Goal: Task Accomplishment & Management: Use online tool/utility

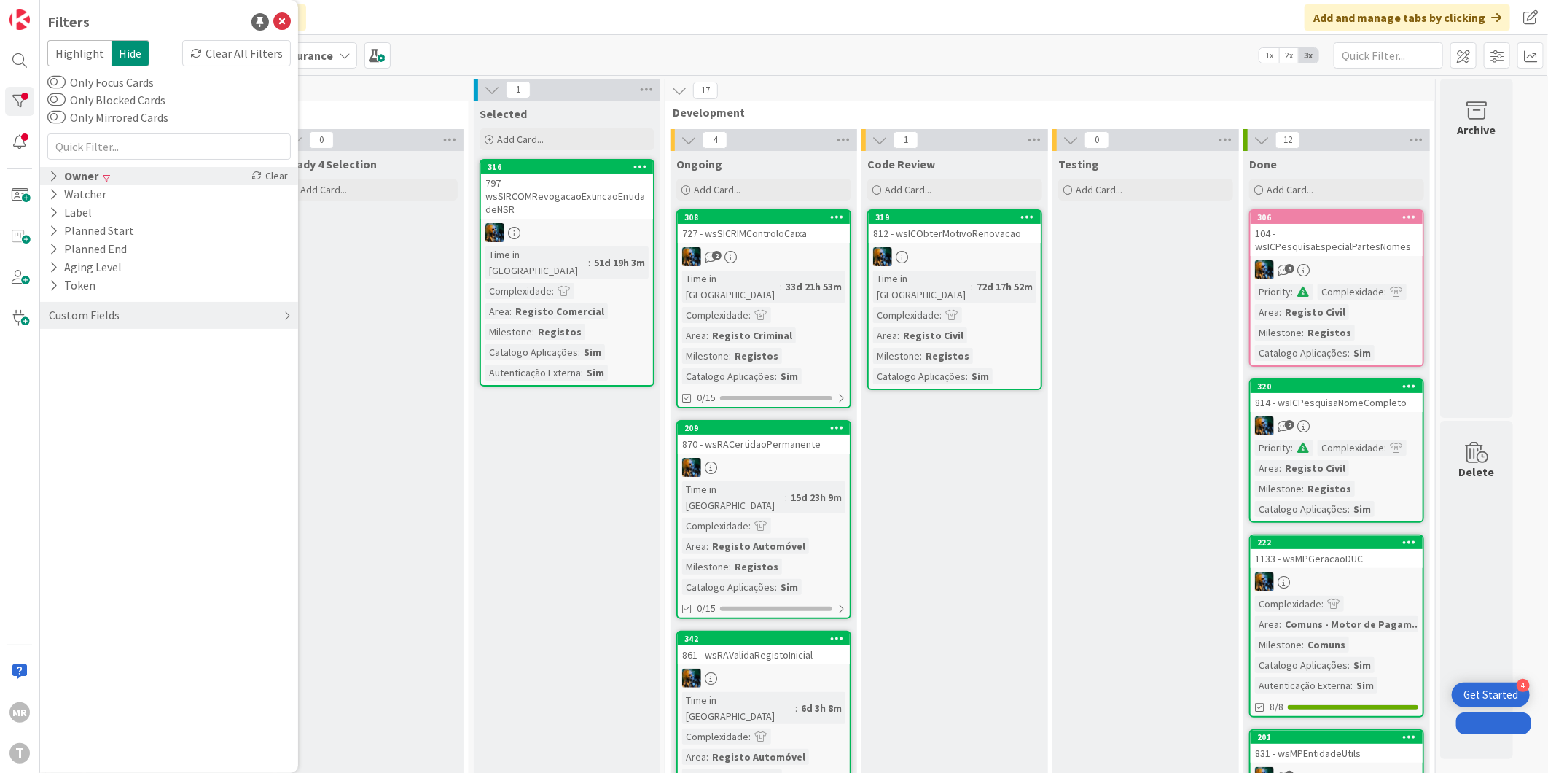
click at [46, 179] on div "Owner Clear" at bounding box center [169, 176] width 258 height 18
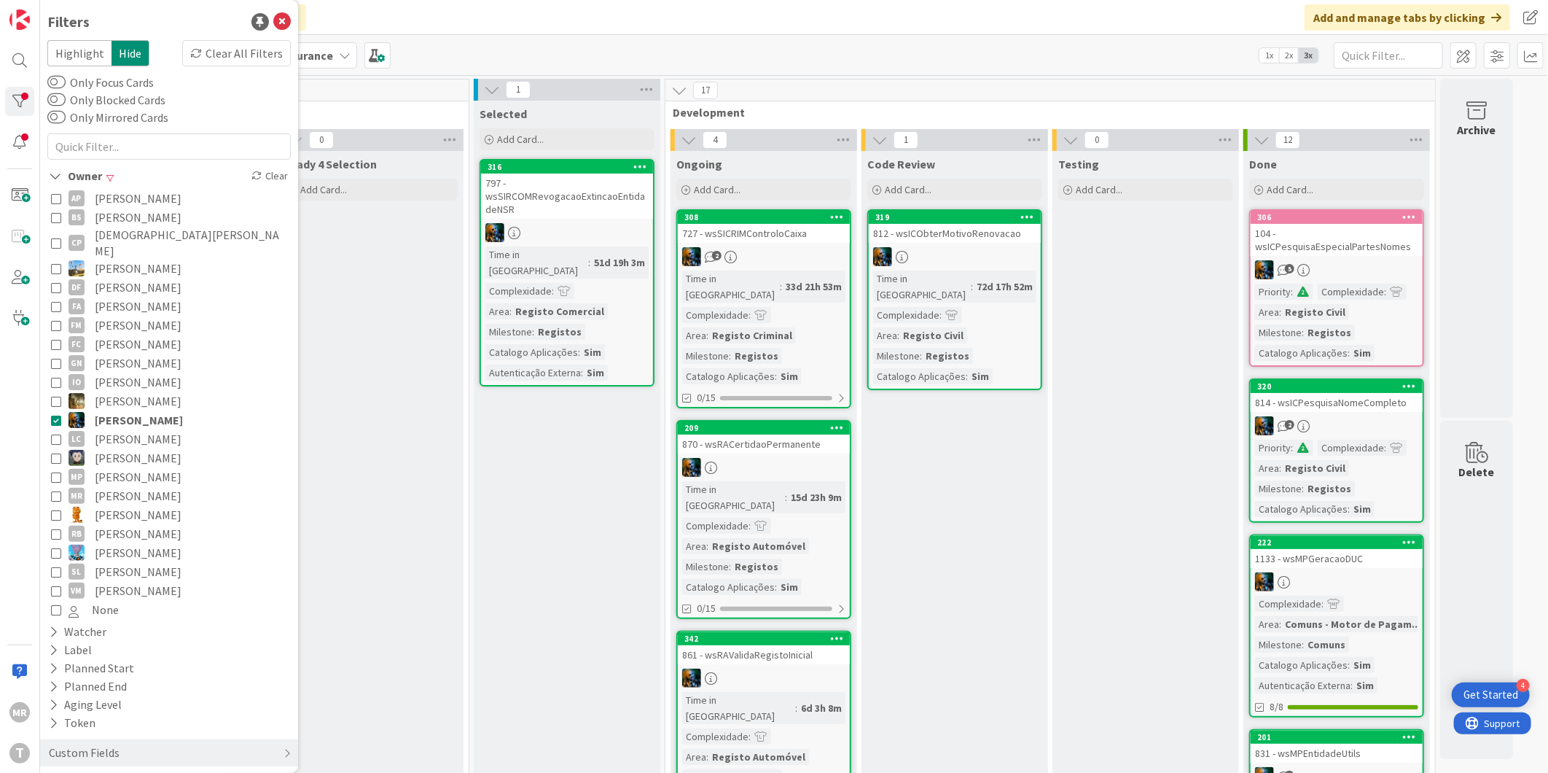
click at [47, 406] on div "AP [PERSON_NAME] BS [PERSON_NAME] CP [PERSON_NAME] DF [PERSON_NAME] FA [PERSON_…" at bounding box center [168, 403] width 243 height 437
click at [57, 415] on icon at bounding box center [56, 420] width 10 height 10
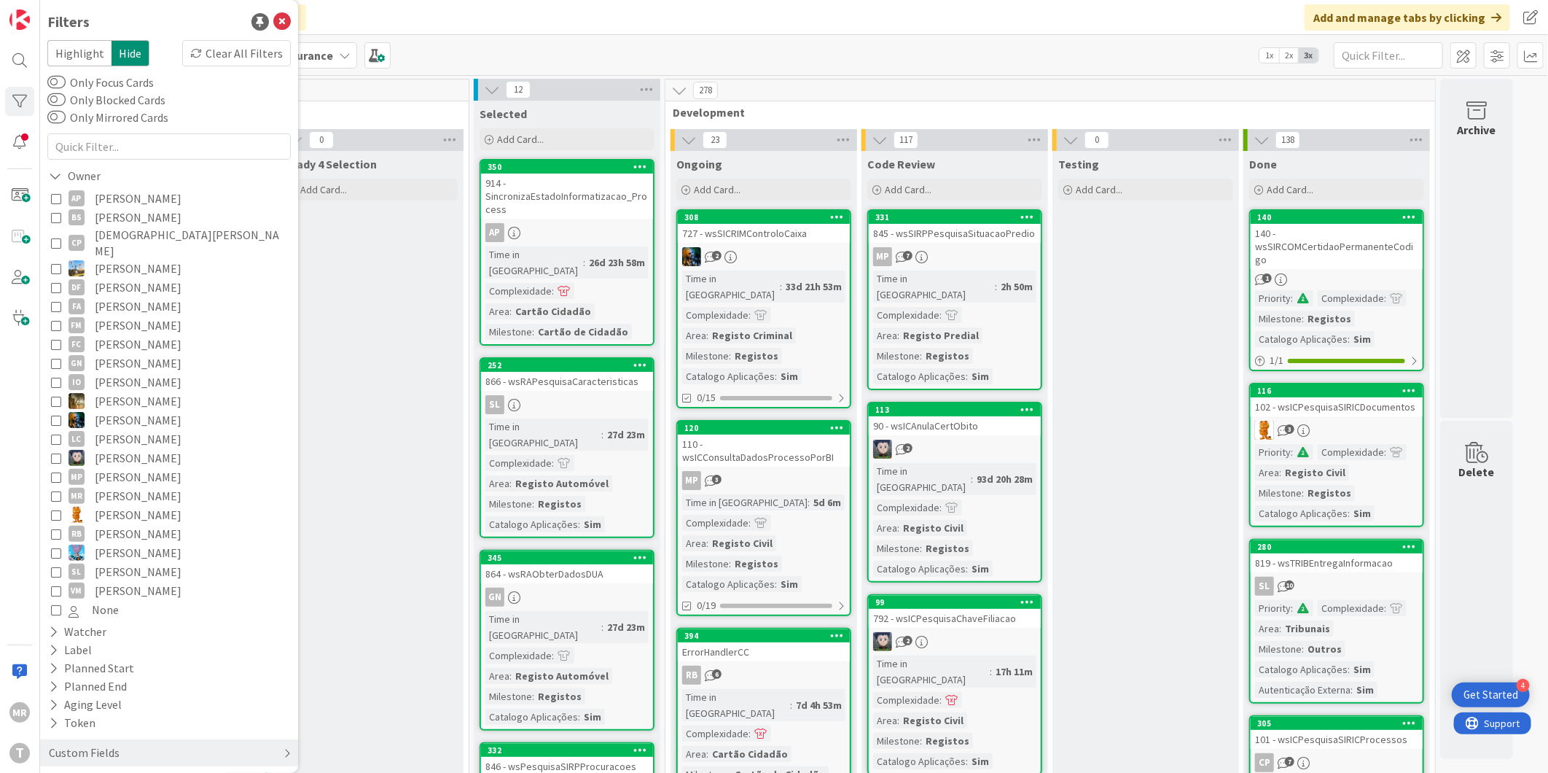
click at [69, 743] on div "Custom Fields" at bounding box center [84, 752] width 74 height 18
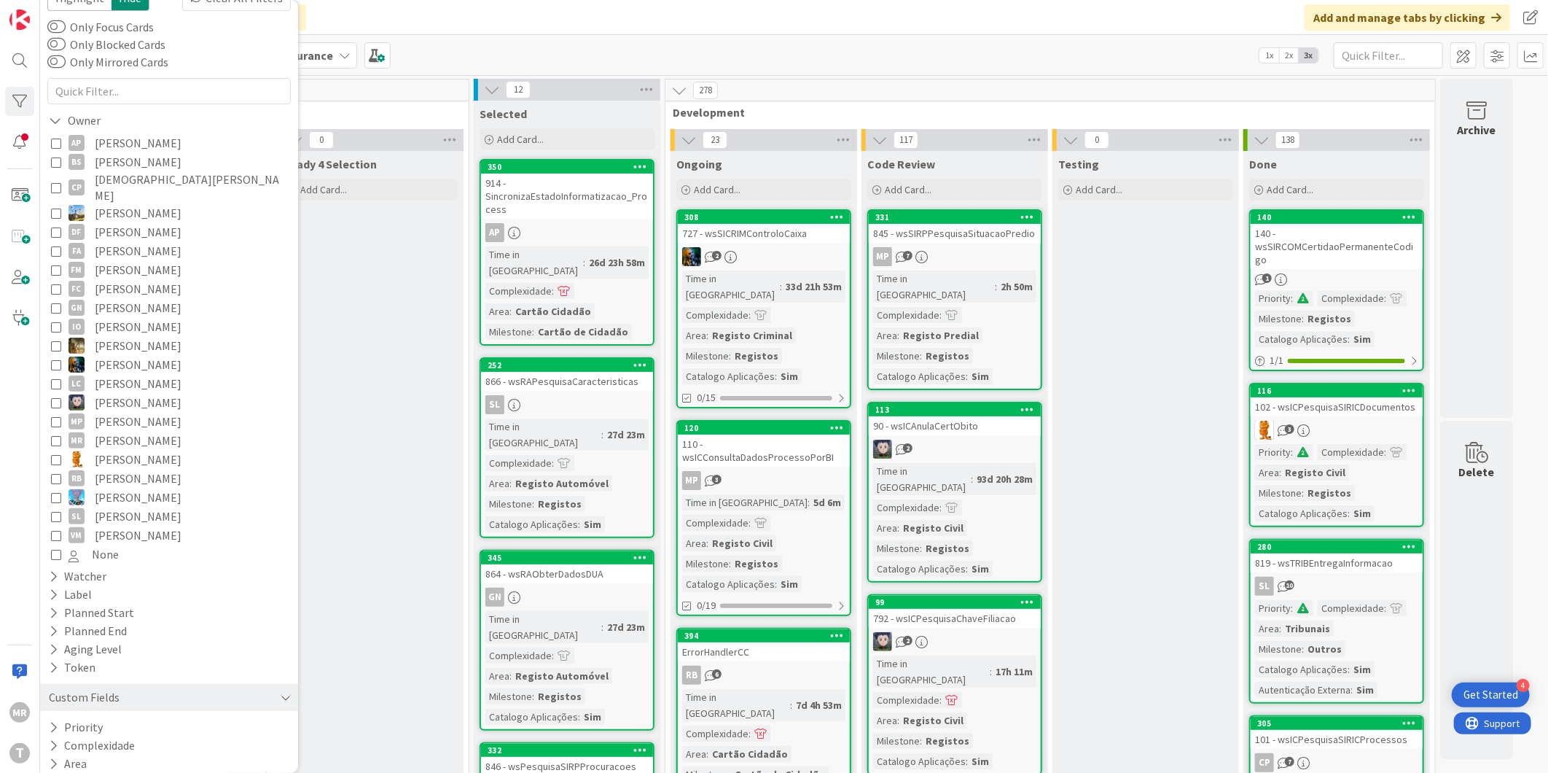
scroll to position [107, 0]
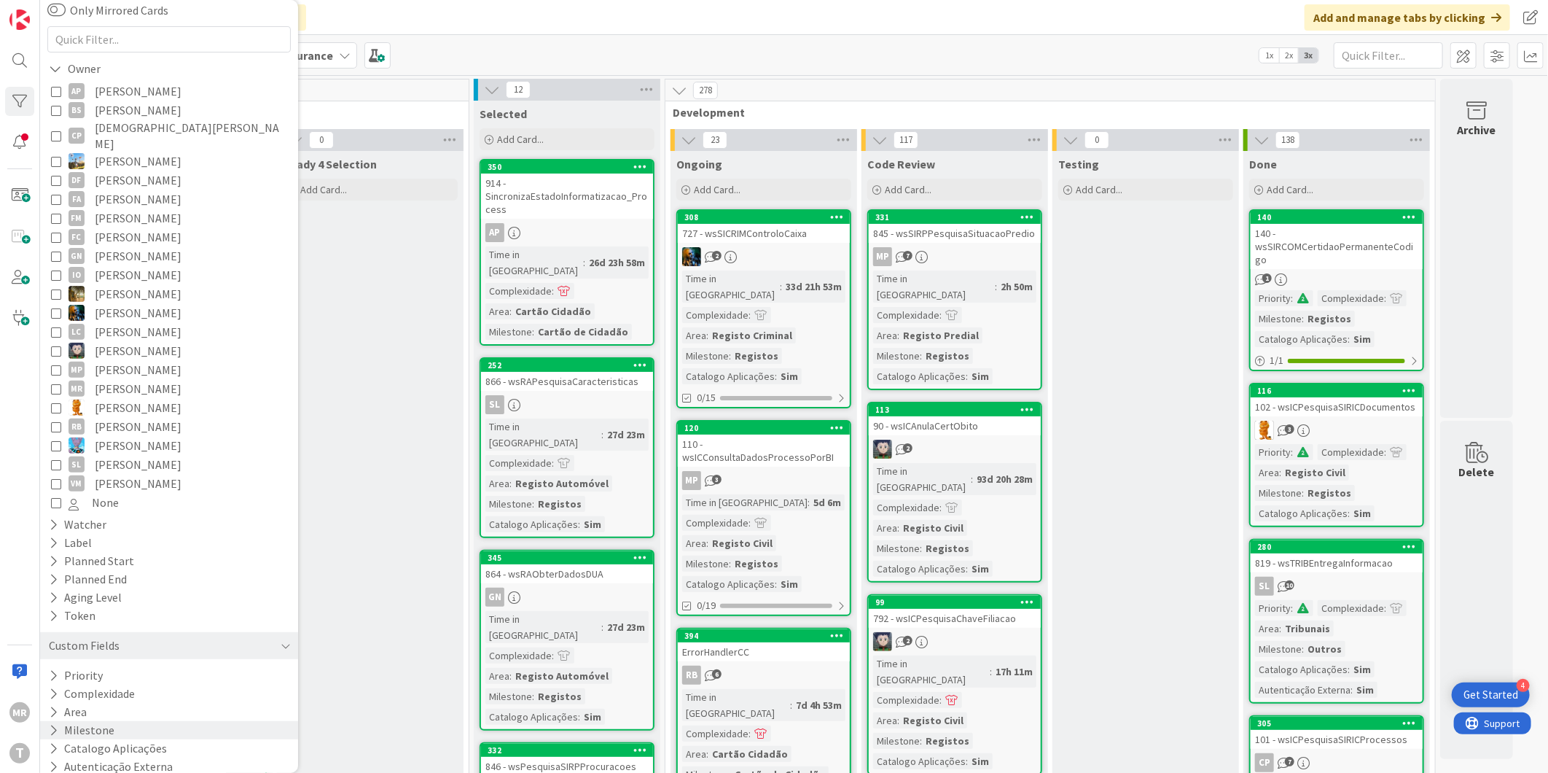
click at [57, 724] on icon at bounding box center [53, 730] width 9 height 12
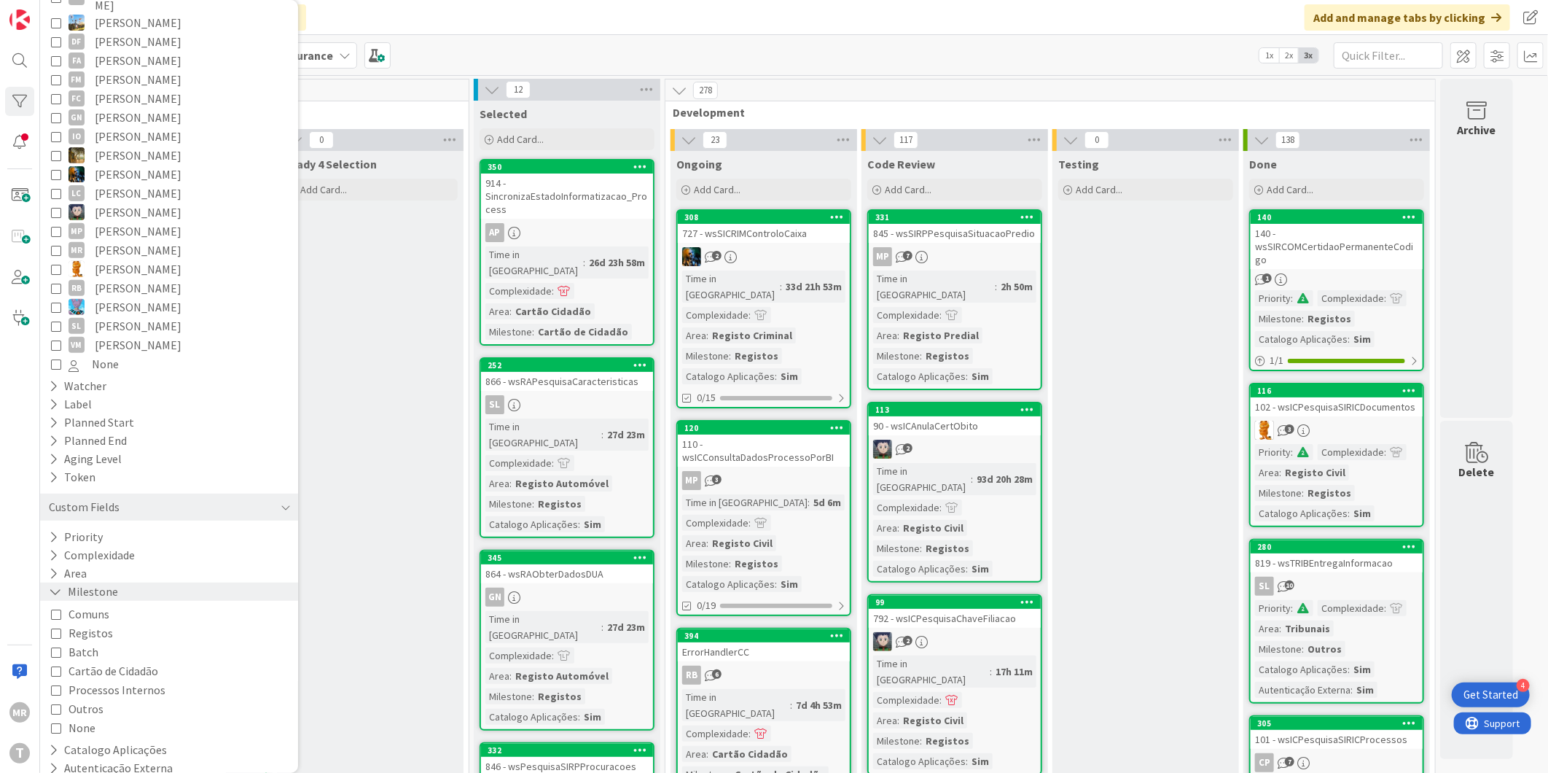
scroll to position [248, 0]
click at [51, 565] on icon at bounding box center [53, 571] width 9 height 12
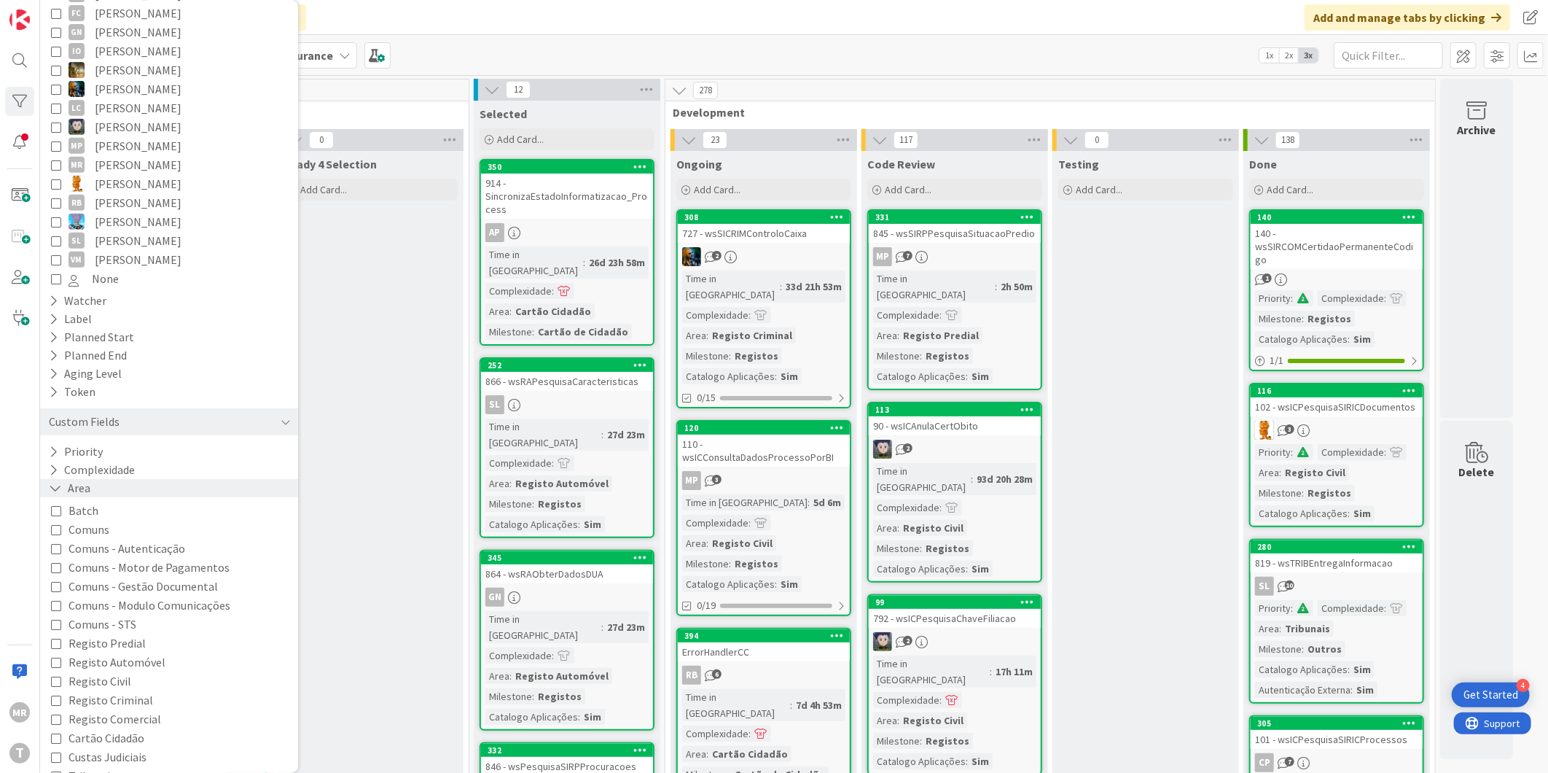
scroll to position [410, 0]
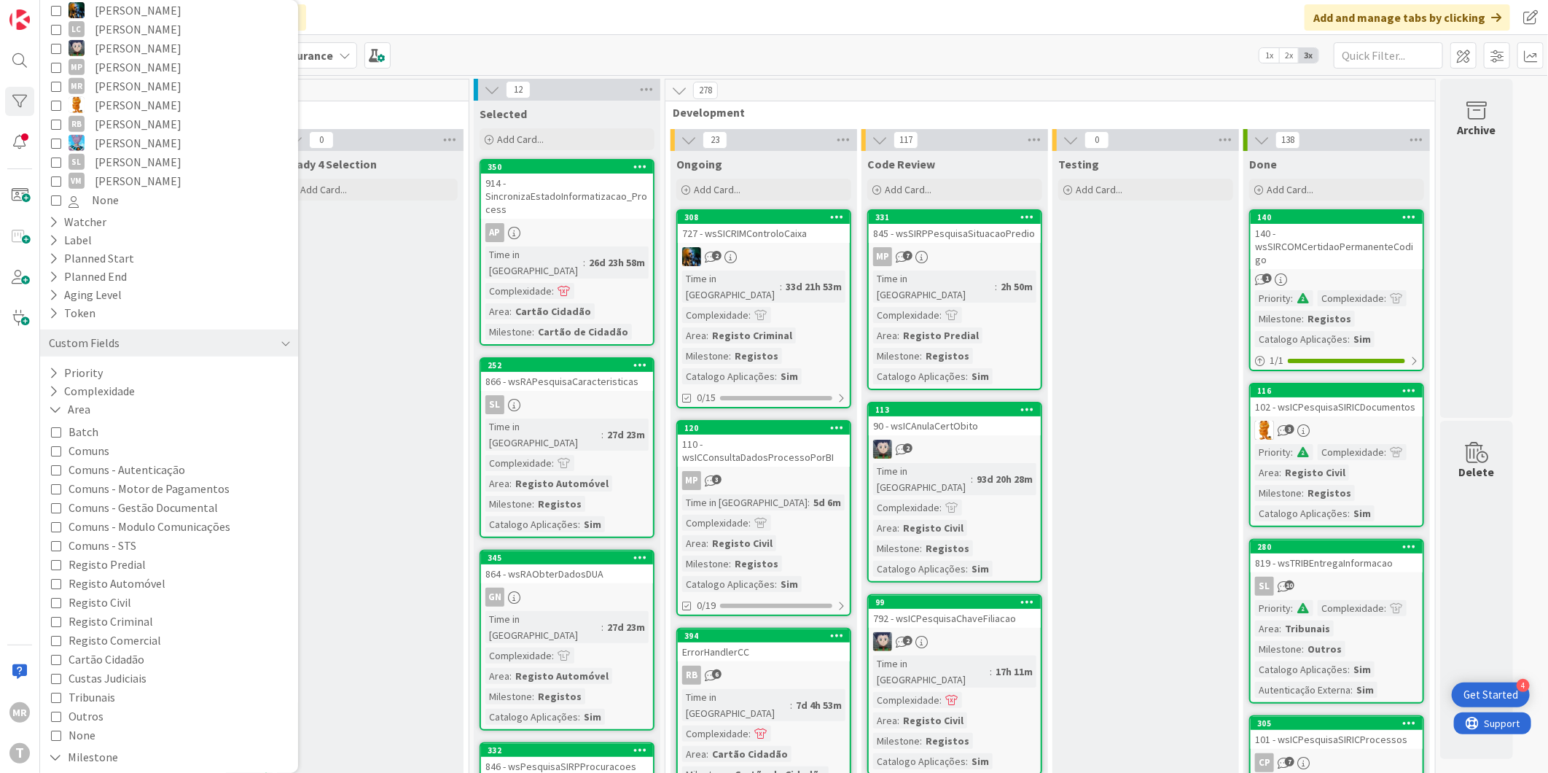
click at [100, 555] on span "Registo Predial" at bounding box center [107, 564] width 77 height 19
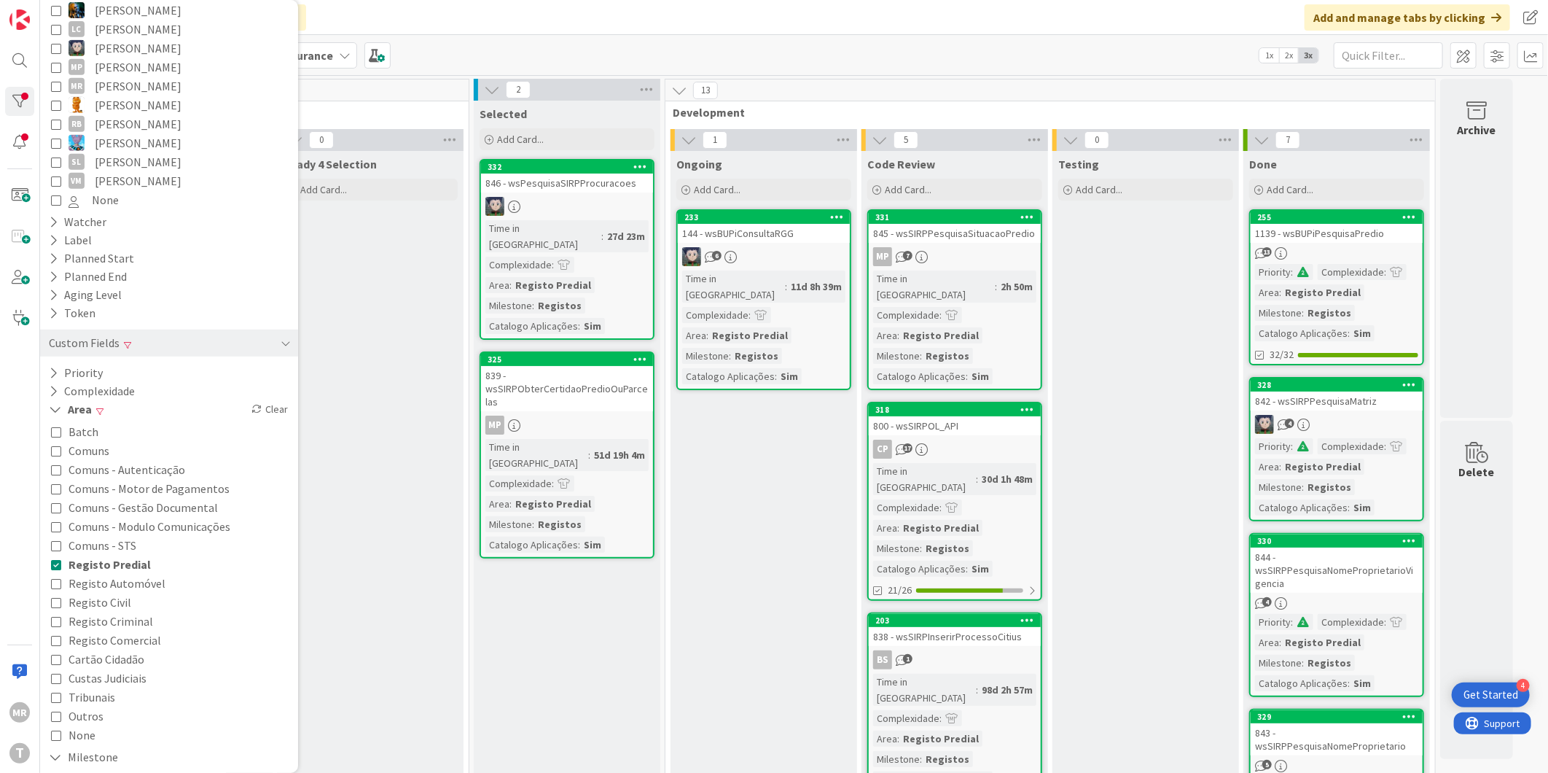
click at [580, 577] on div "Selected Add Card... 332 846 - wsPesquisaSIRPProcuracoes Time in [GEOGRAPHIC_DA…" at bounding box center [567, 730] width 187 height 1258
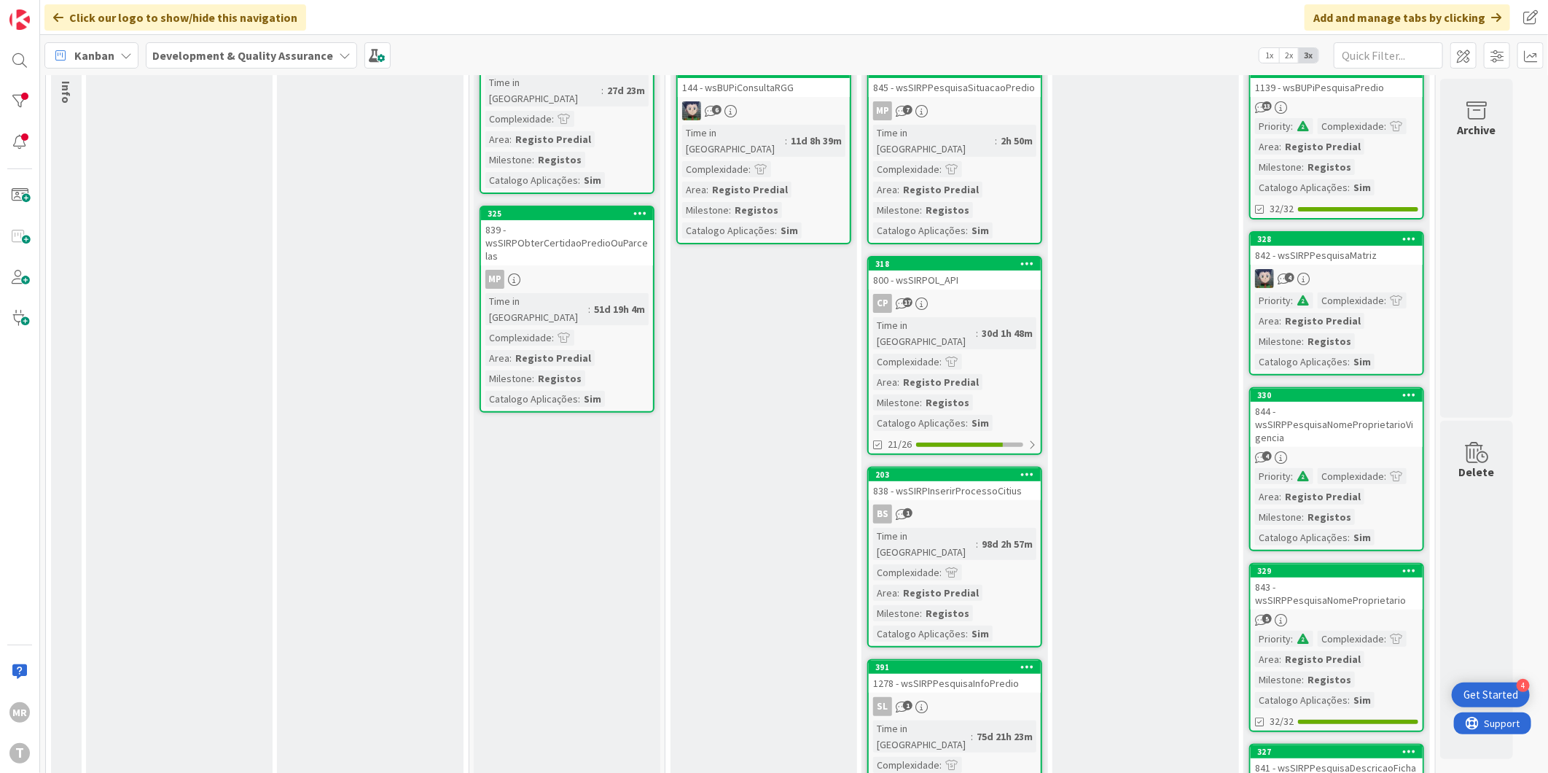
scroll to position [0, 0]
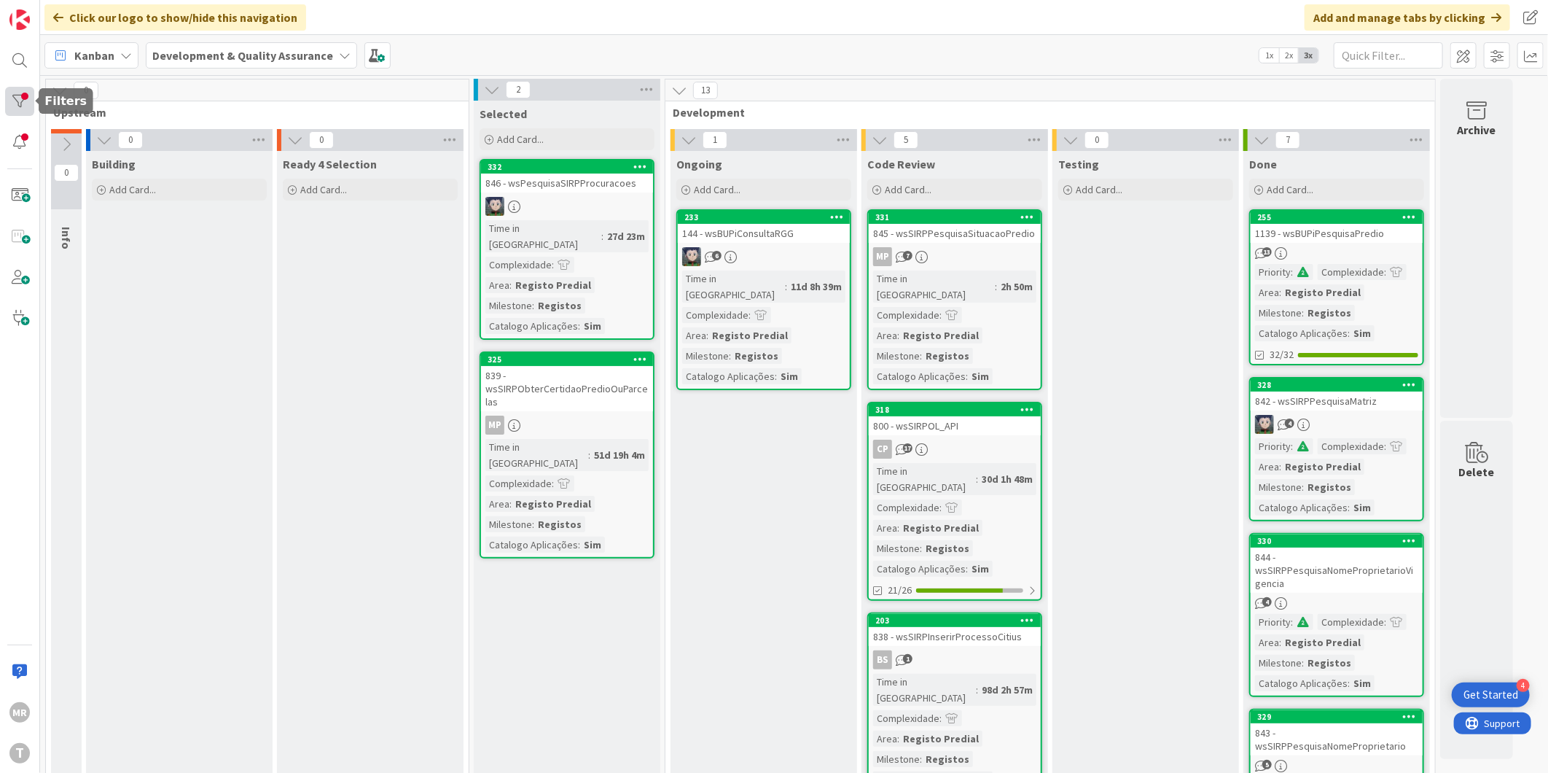
click at [23, 106] on div at bounding box center [19, 101] width 29 height 29
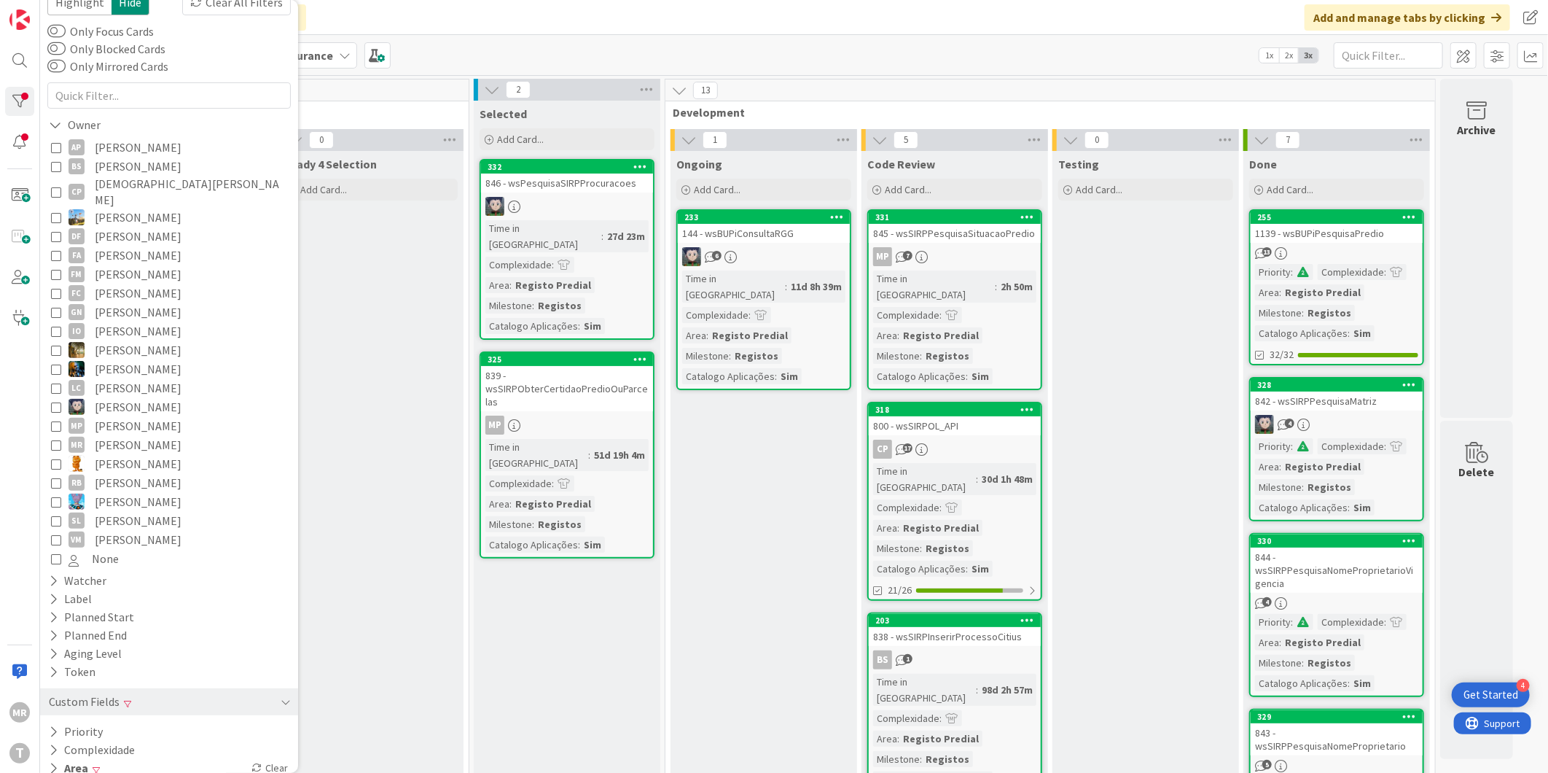
scroll to position [107, 0]
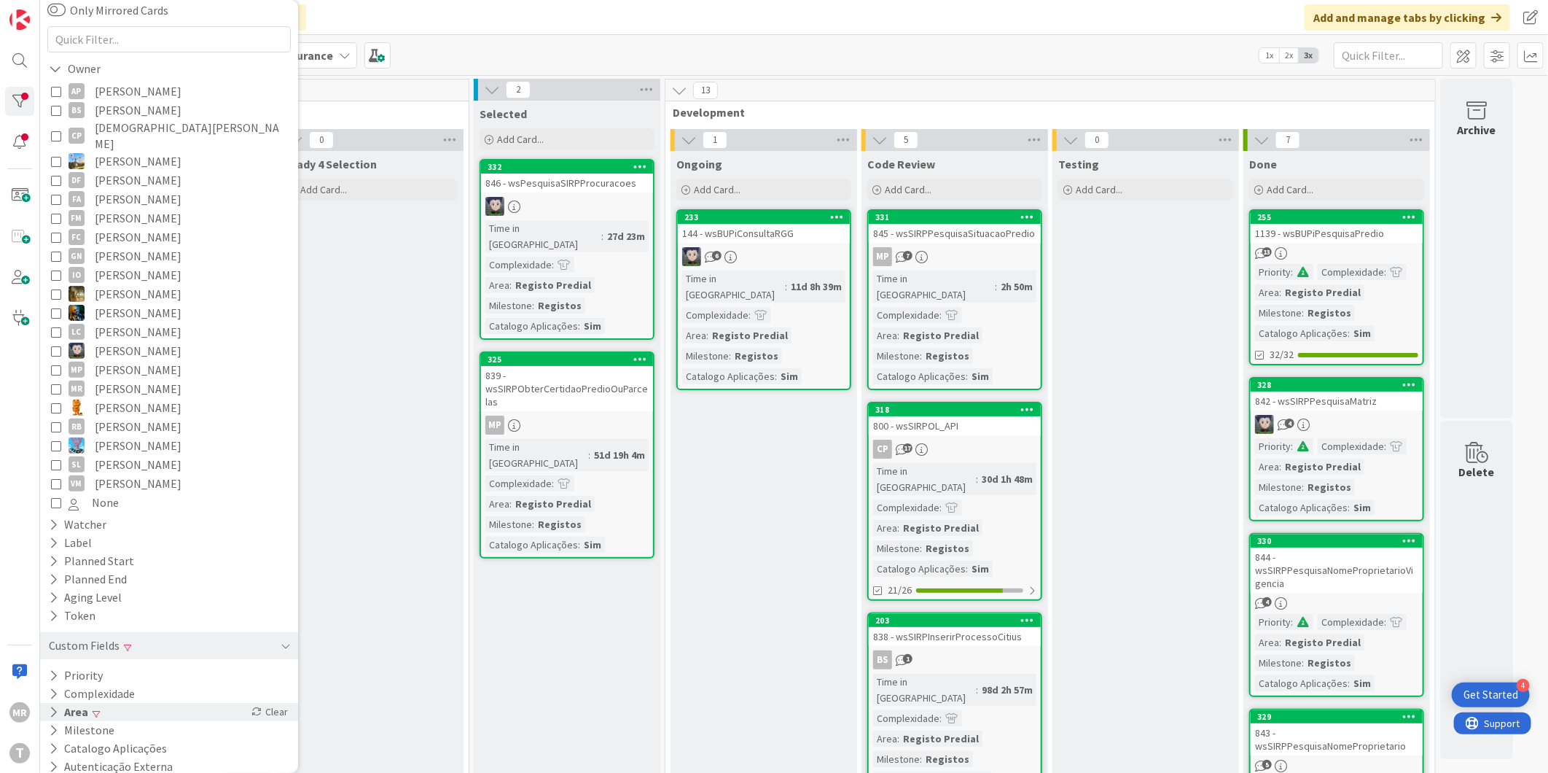
click at [53, 706] on icon at bounding box center [53, 712] width 9 height 12
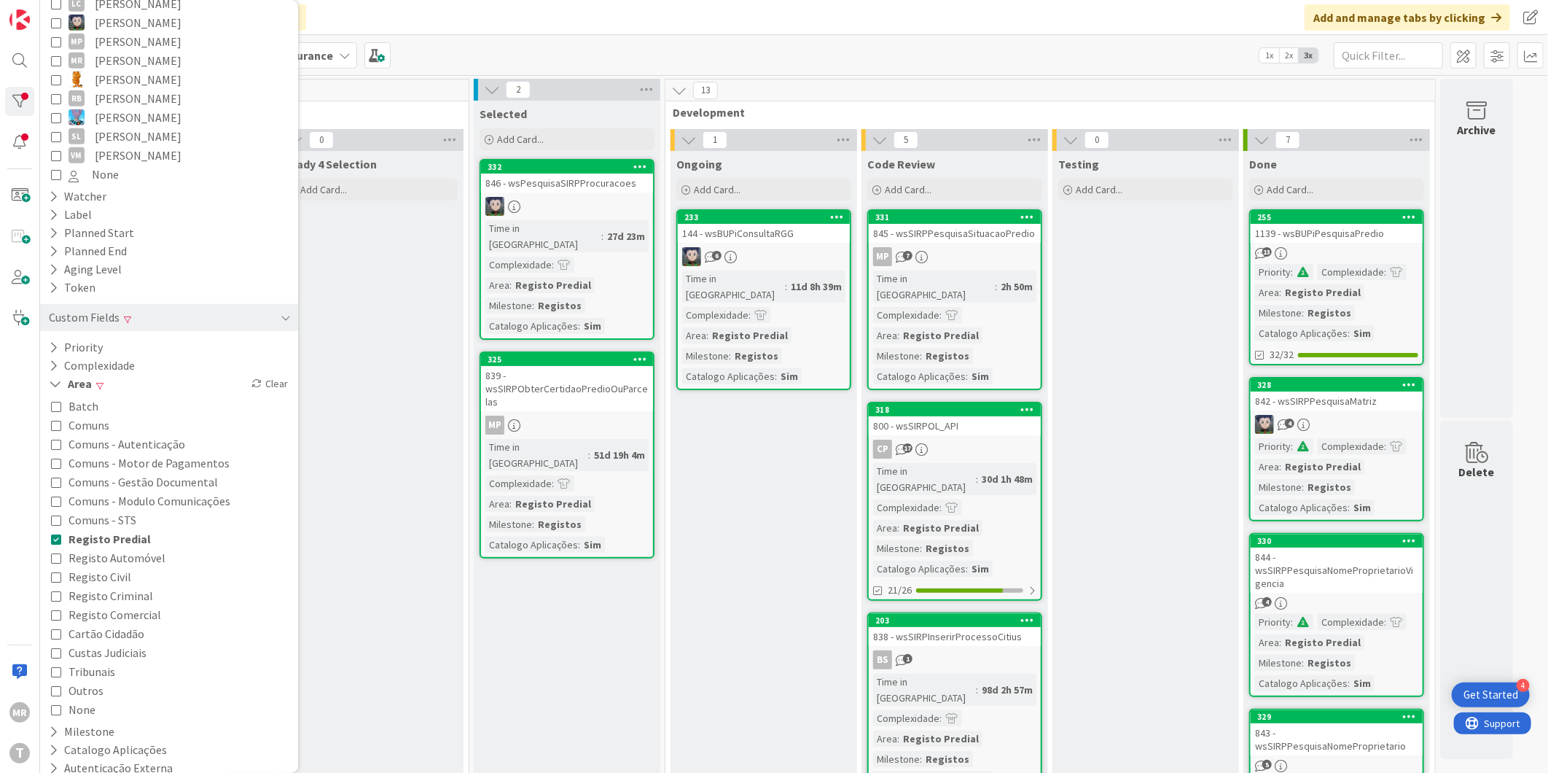
scroll to position [436, 0]
click at [52, 533] on icon at bounding box center [56, 538] width 10 height 10
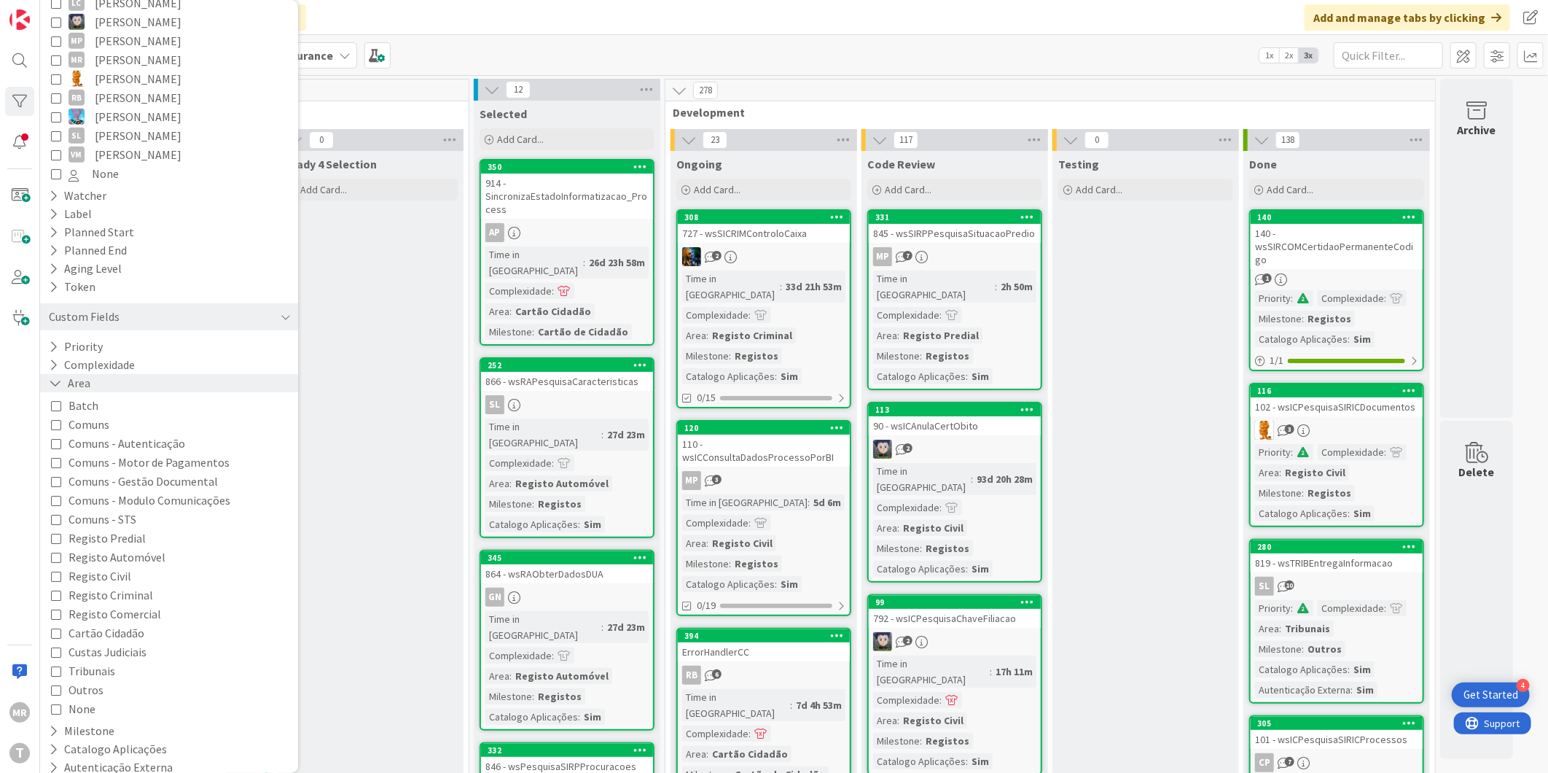
click at [47, 374] on button "Area" at bounding box center [69, 383] width 44 height 18
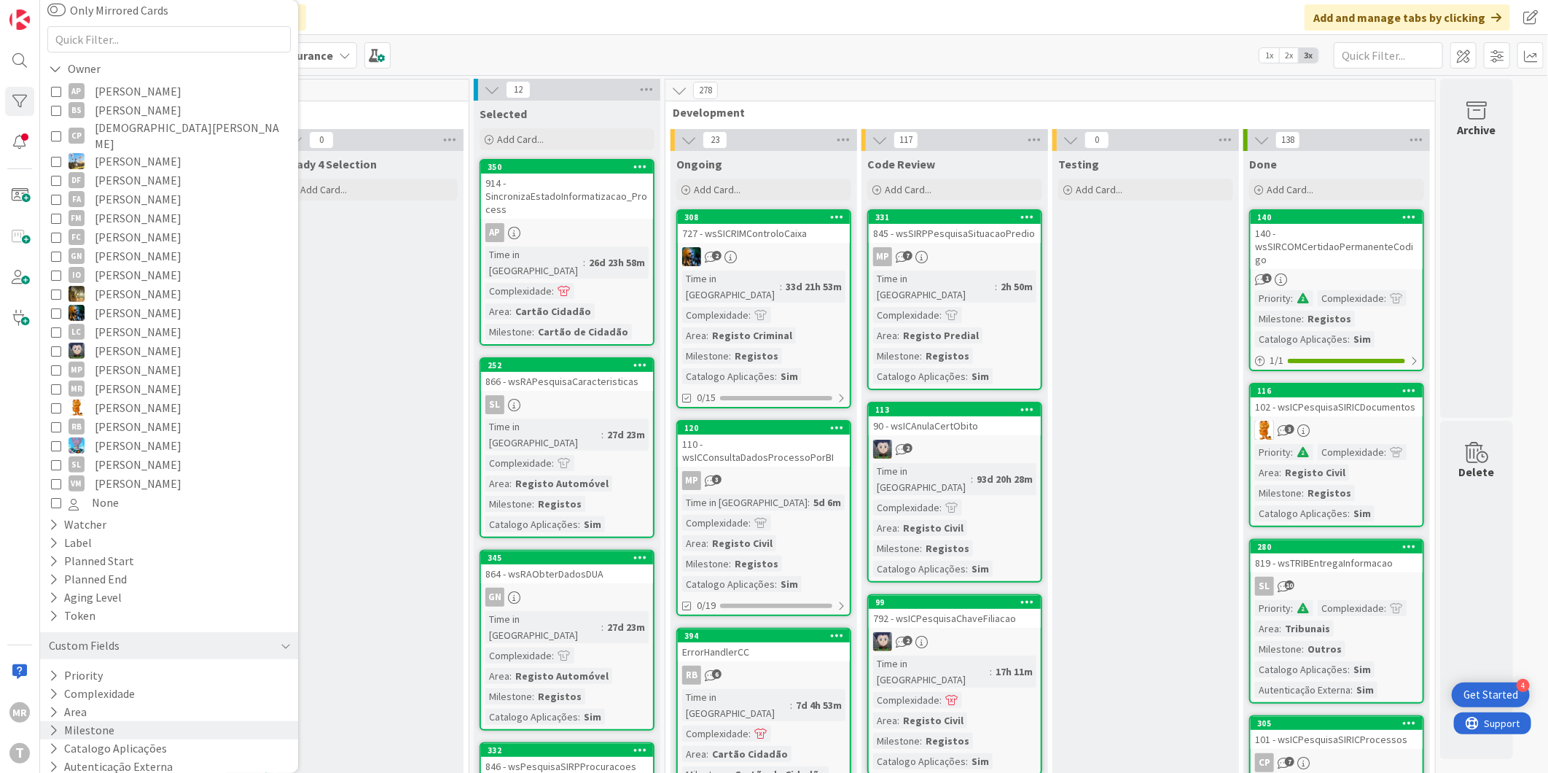
click at [52, 724] on icon at bounding box center [53, 730] width 9 height 12
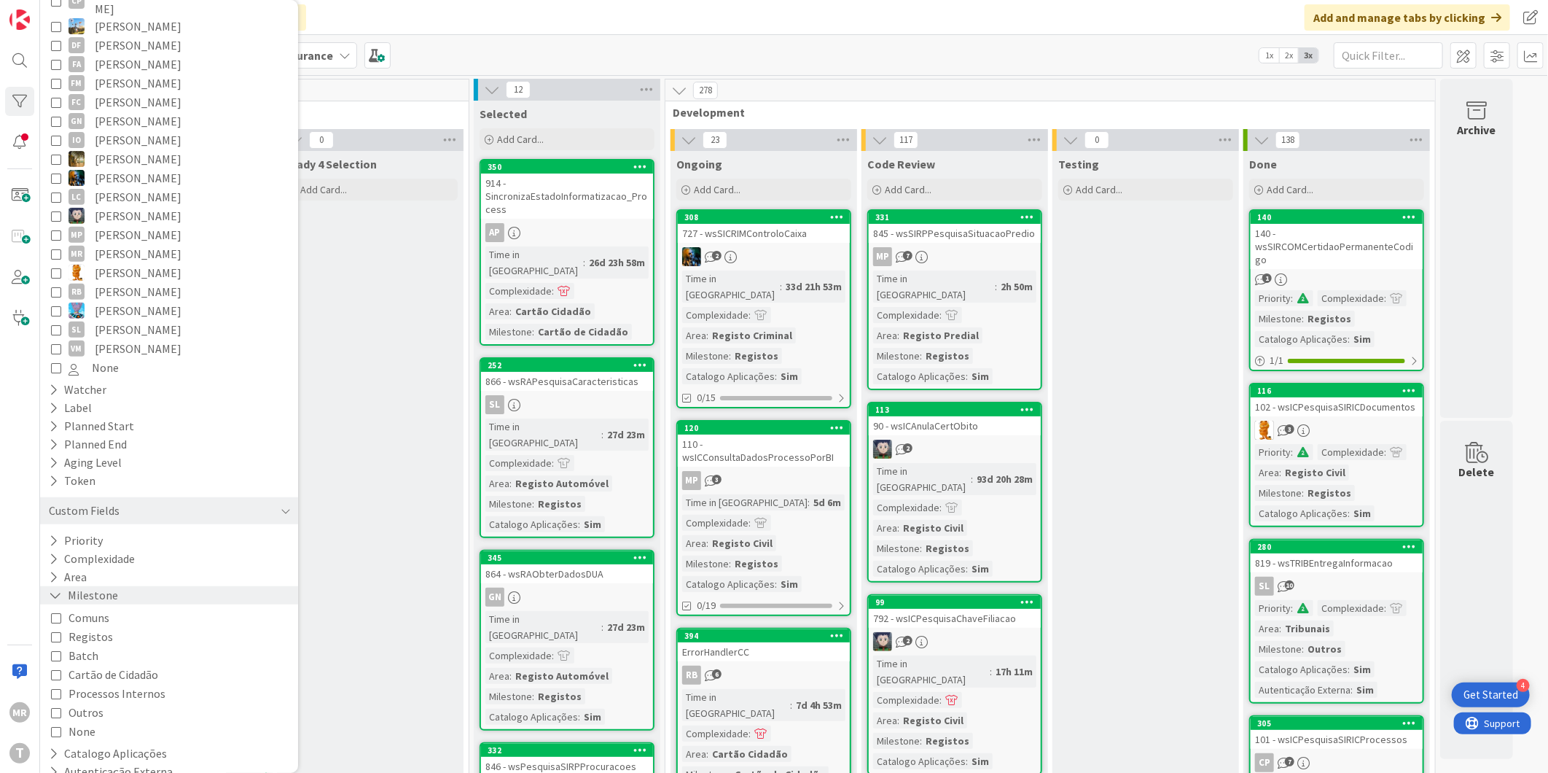
scroll to position [248, 0]
click at [54, 583] on icon at bounding box center [55, 589] width 13 height 12
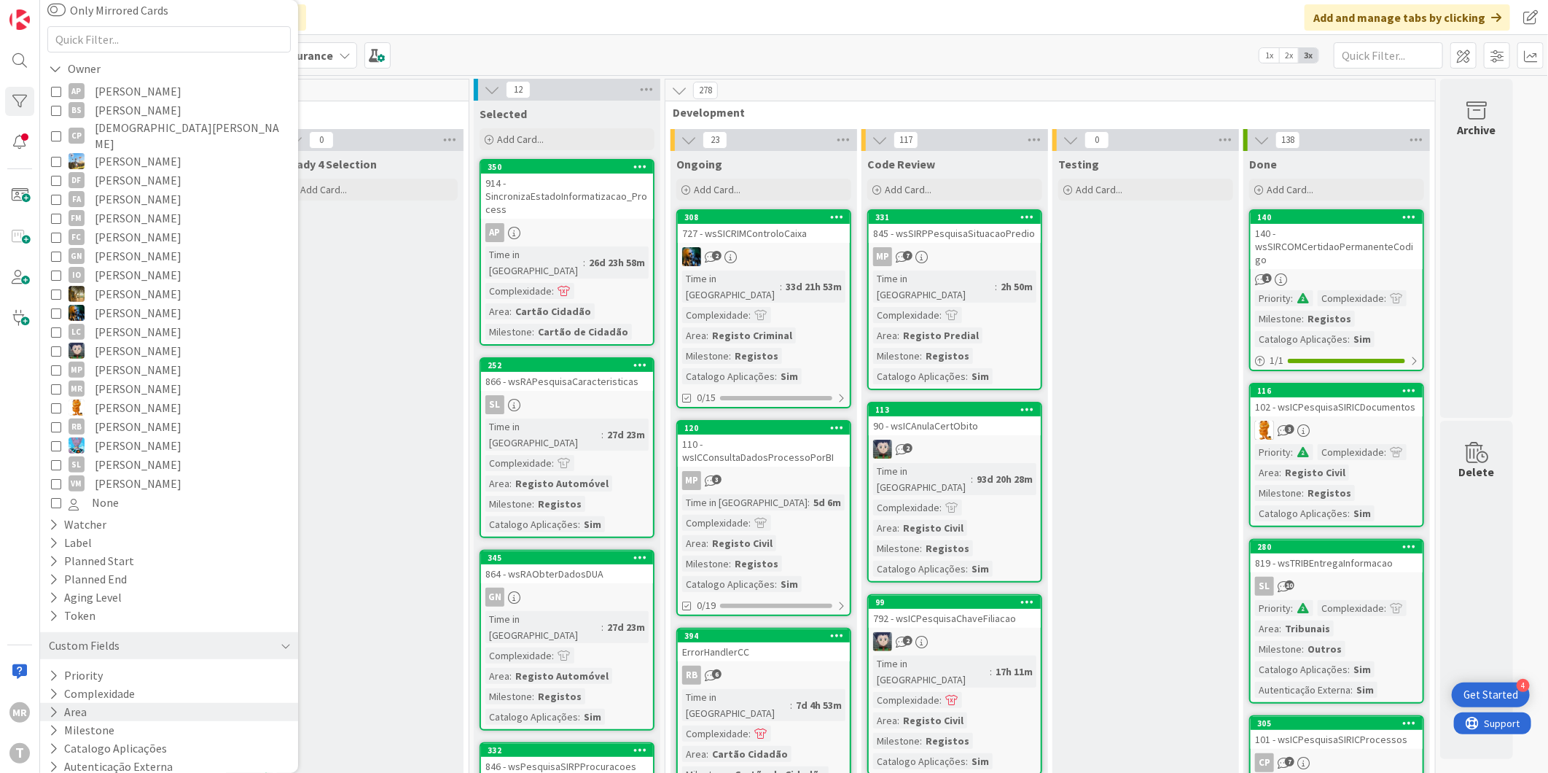
click at [52, 706] on icon at bounding box center [53, 712] width 9 height 12
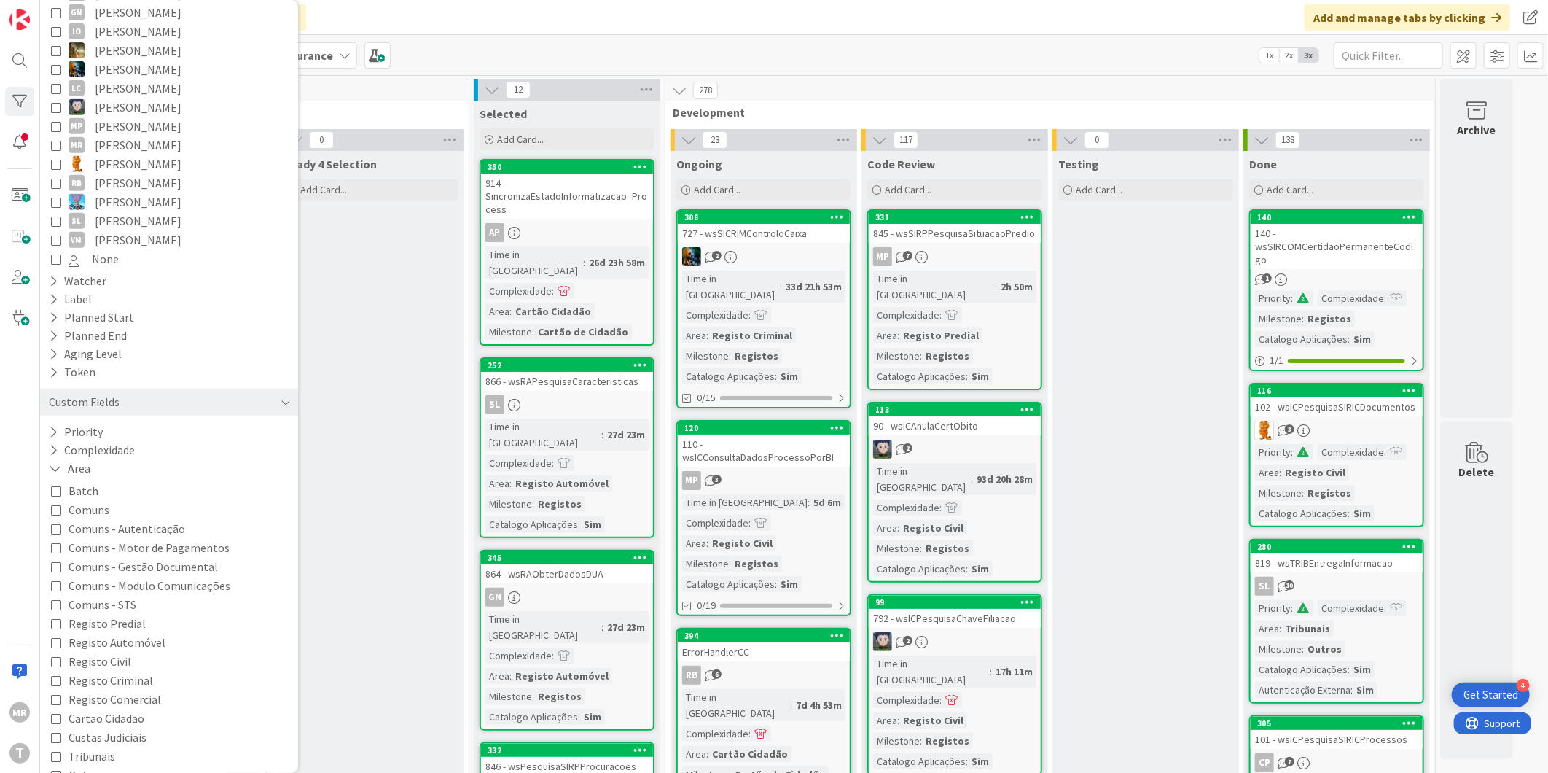
click at [97, 614] on span "Registo Predial" at bounding box center [107, 623] width 77 height 19
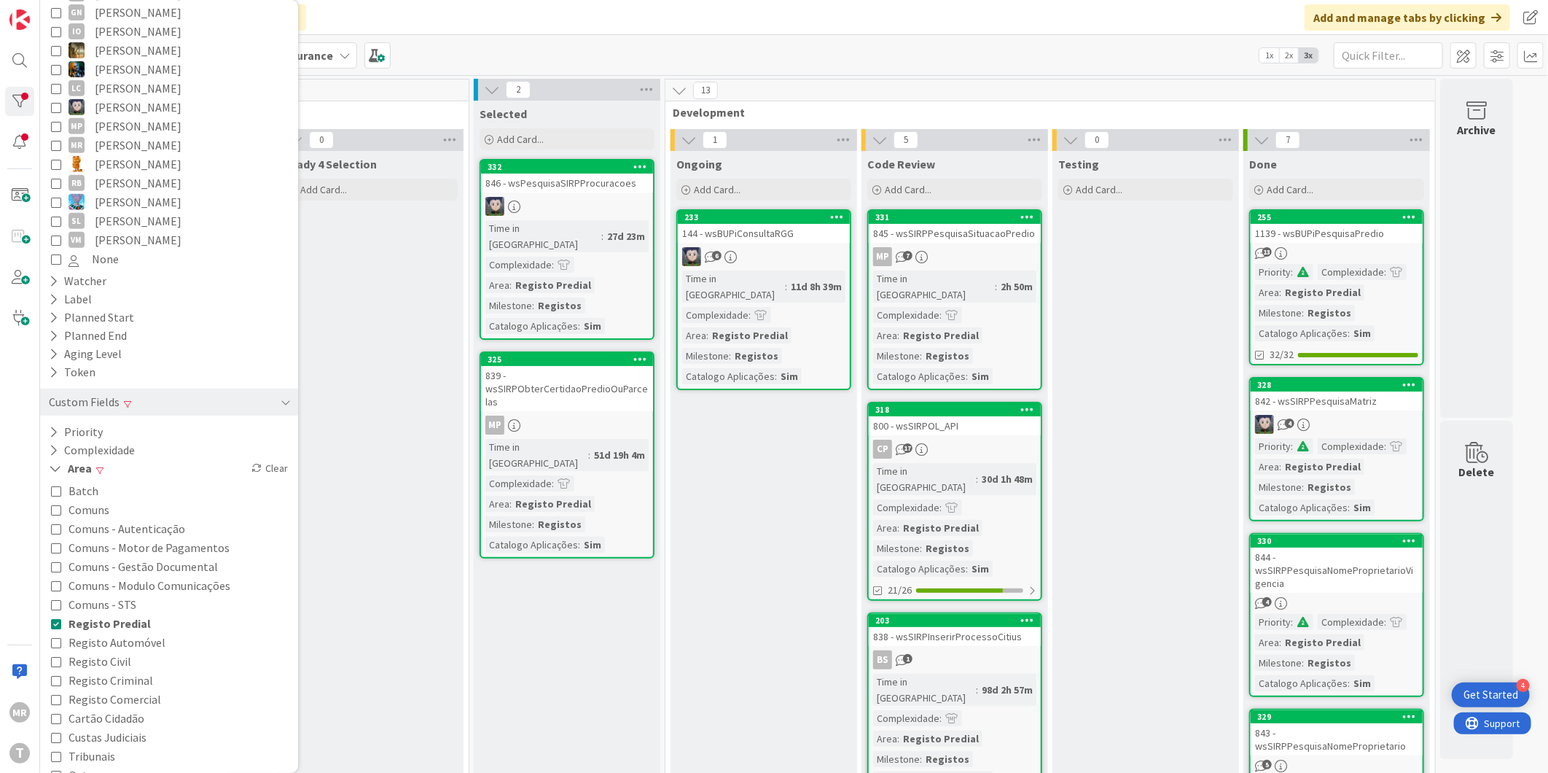
click at [97, 652] on span "Registo Civil" at bounding box center [100, 661] width 63 height 19
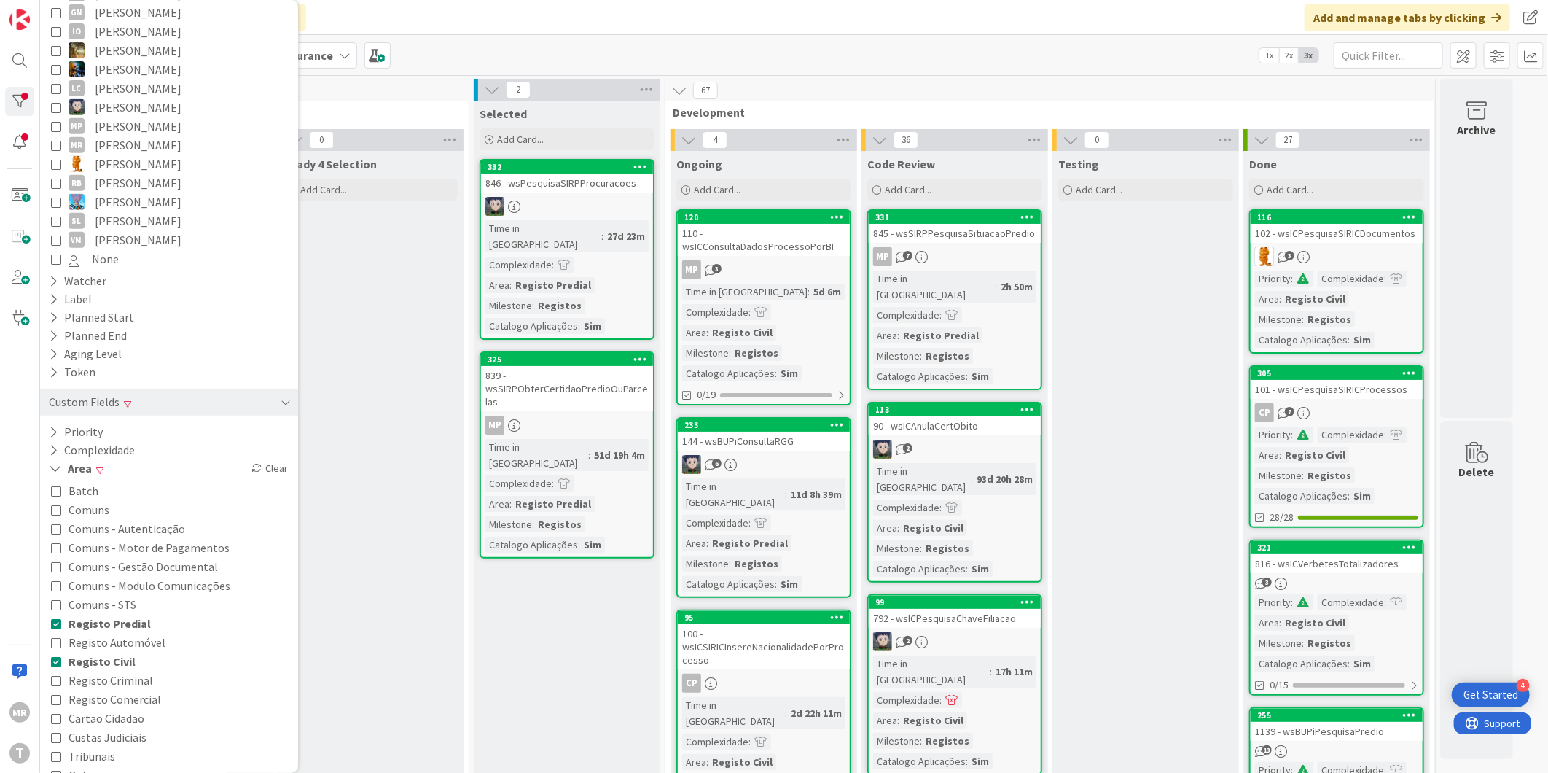
click at [101, 633] on span "Registo Automóvel" at bounding box center [117, 642] width 97 height 19
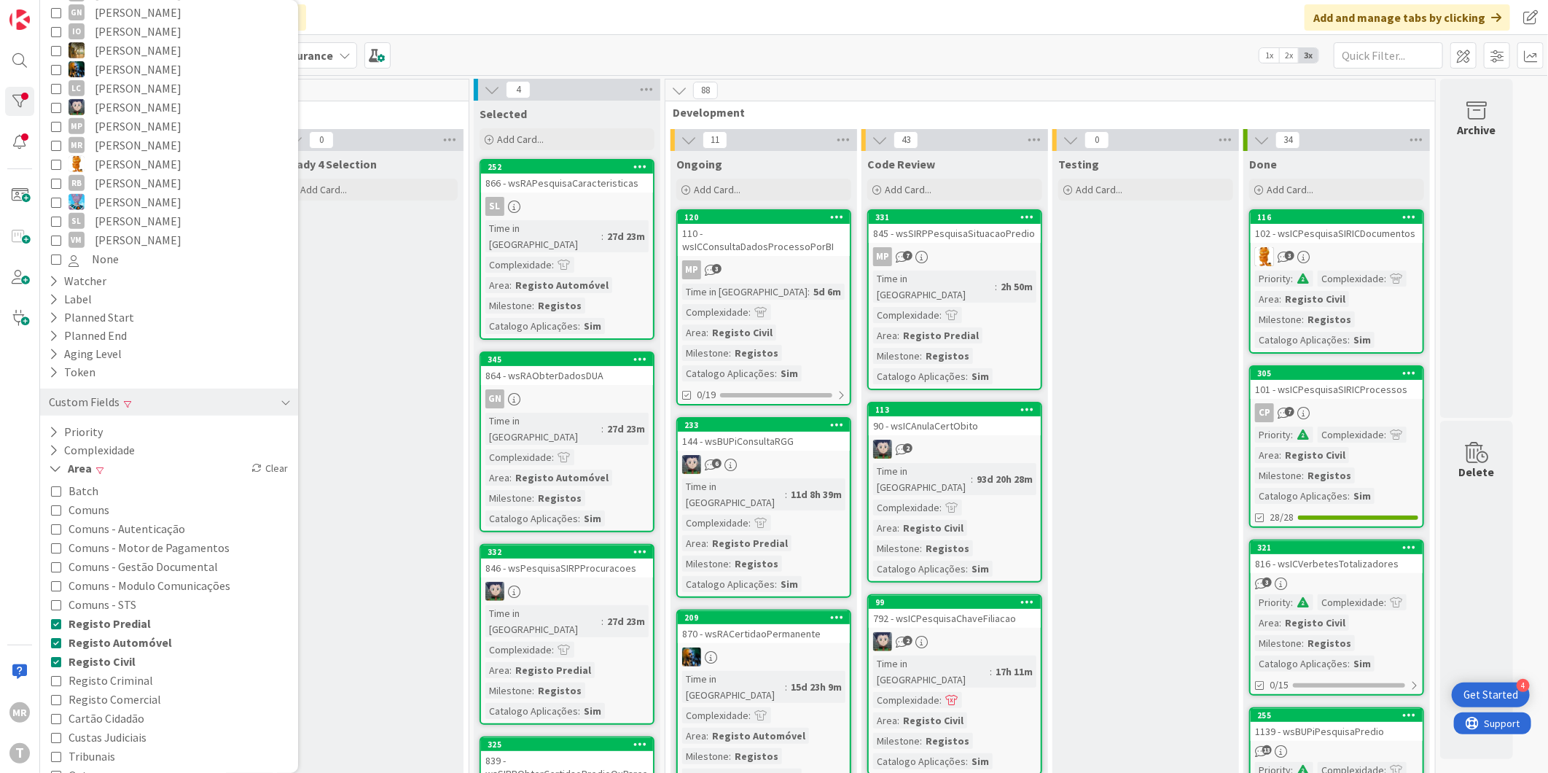
click at [100, 614] on span "Registo Predial" at bounding box center [110, 623] width 82 height 19
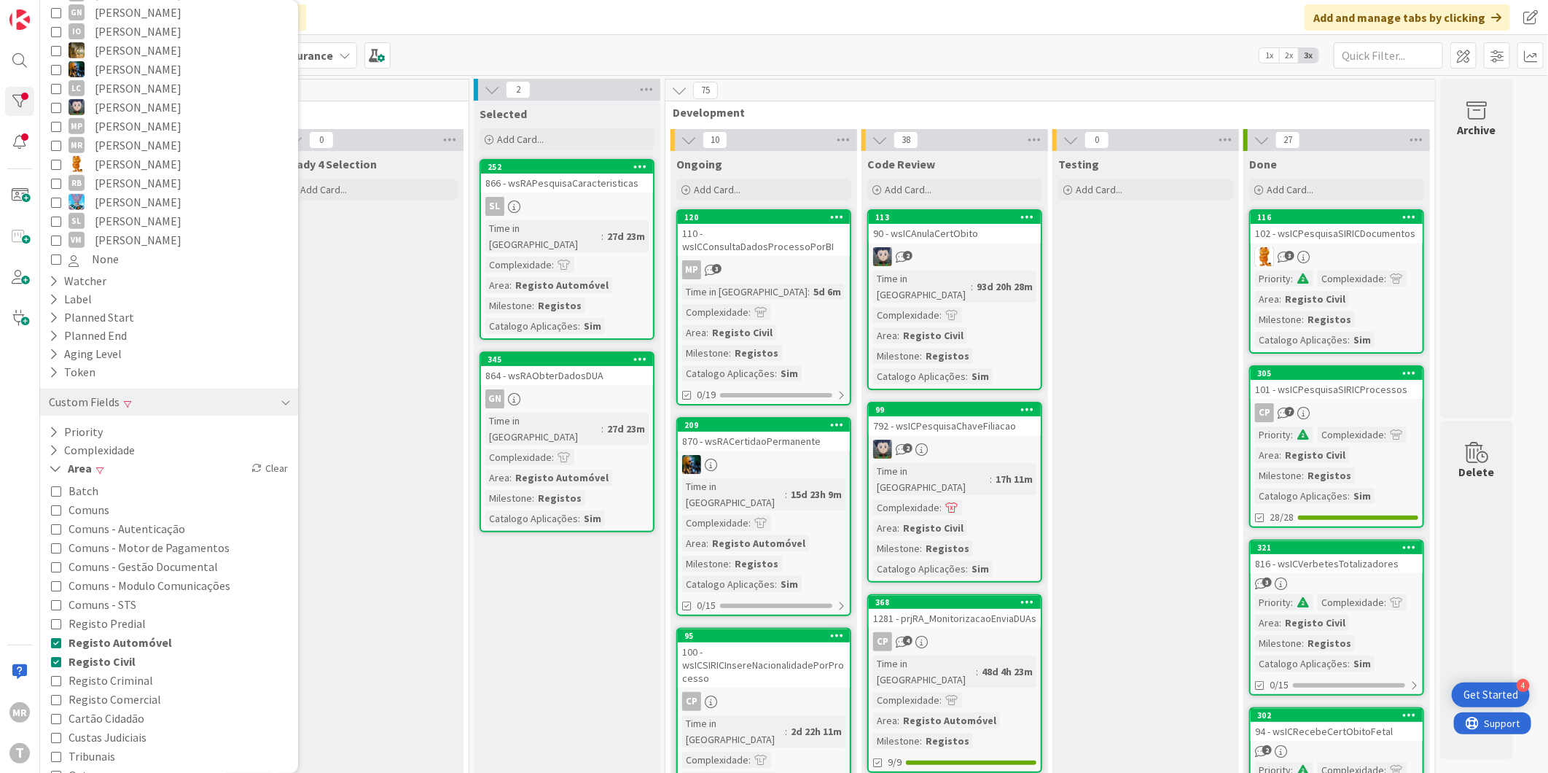
click at [95, 652] on span "Registo Civil" at bounding box center [102, 661] width 67 height 19
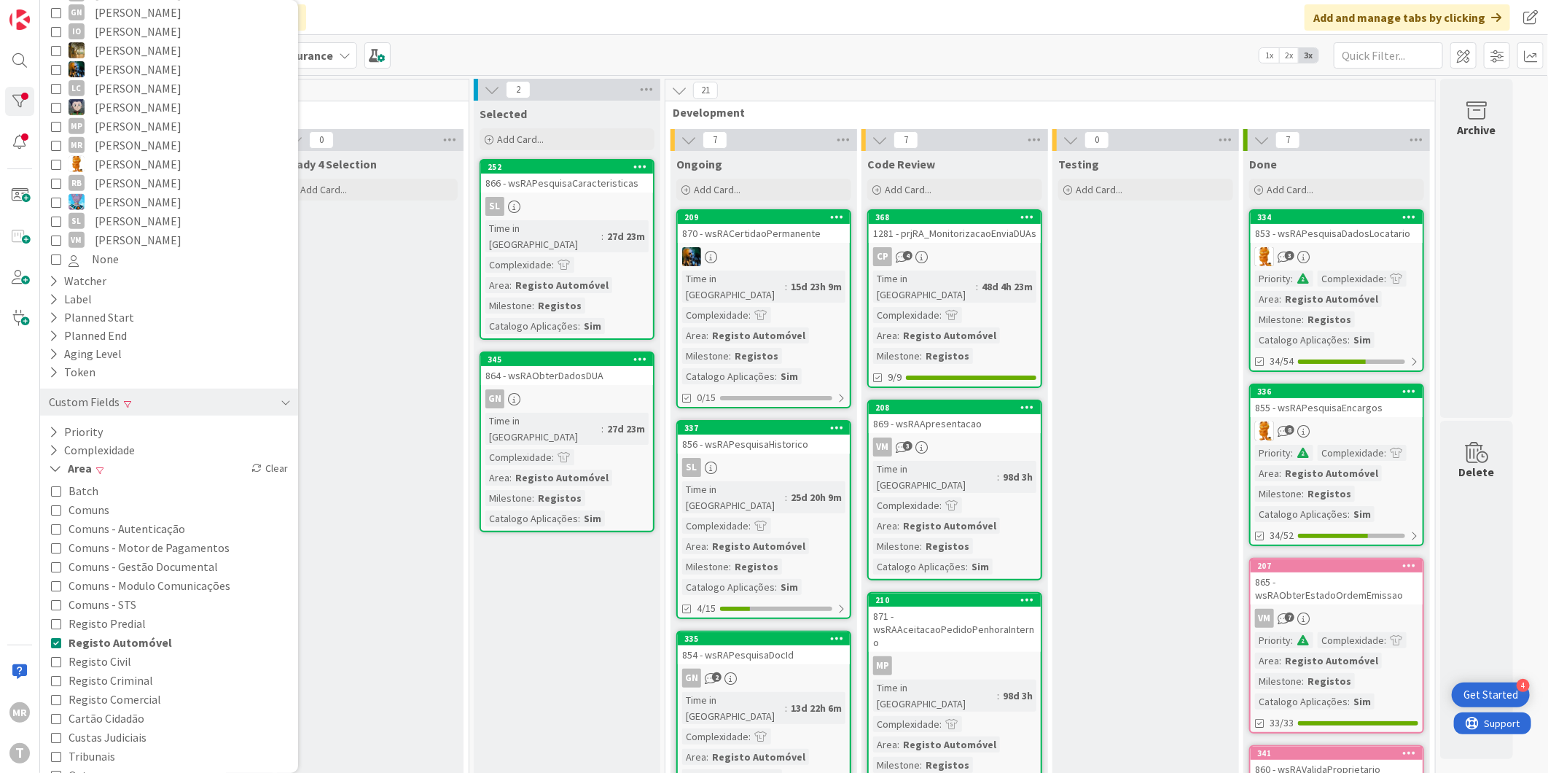
click at [111, 635] on span "Registo Automóvel" at bounding box center [120, 642] width 103 height 19
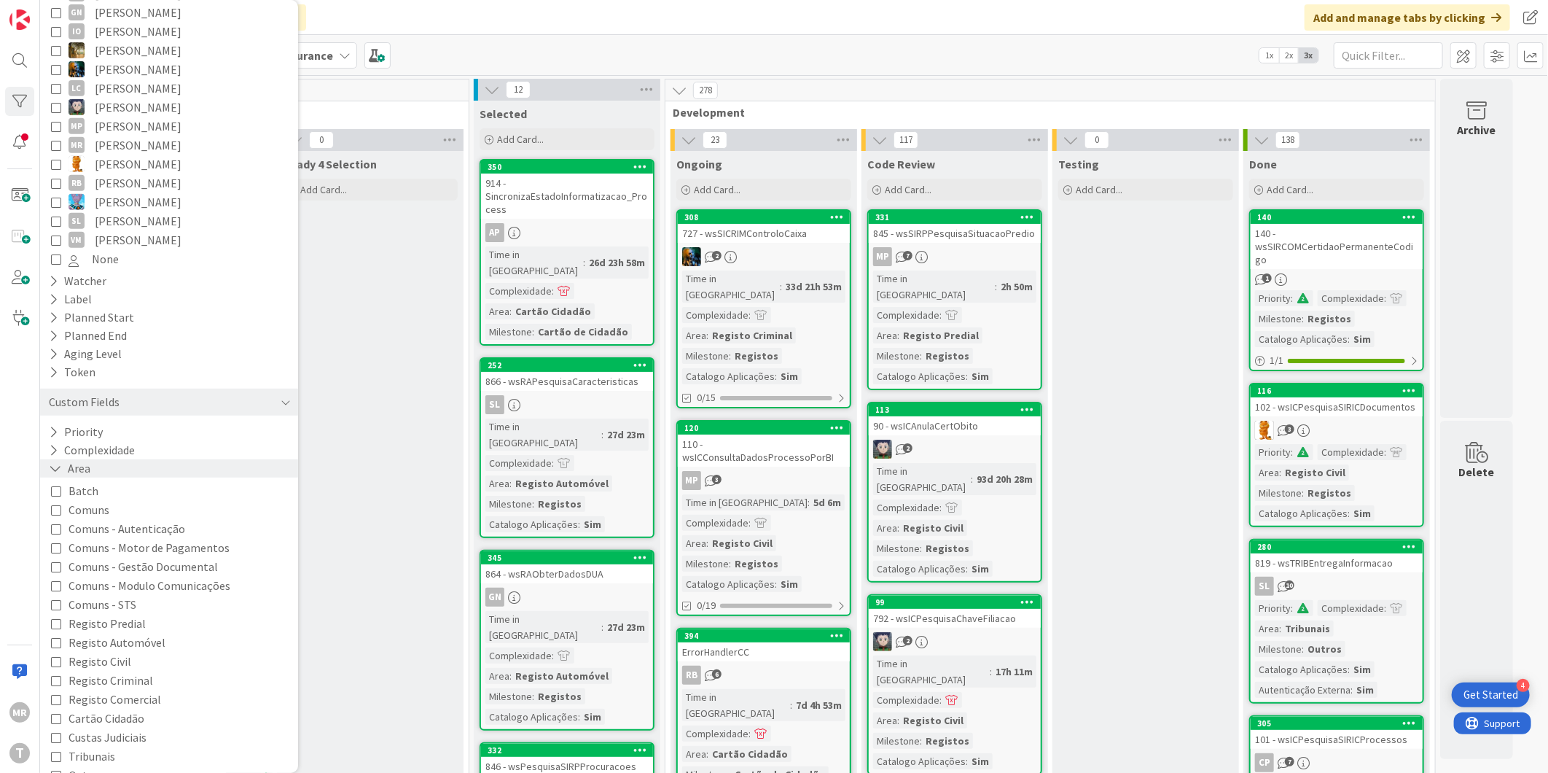
click at [57, 462] on icon at bounding box center [55, 468] width 13 height 12
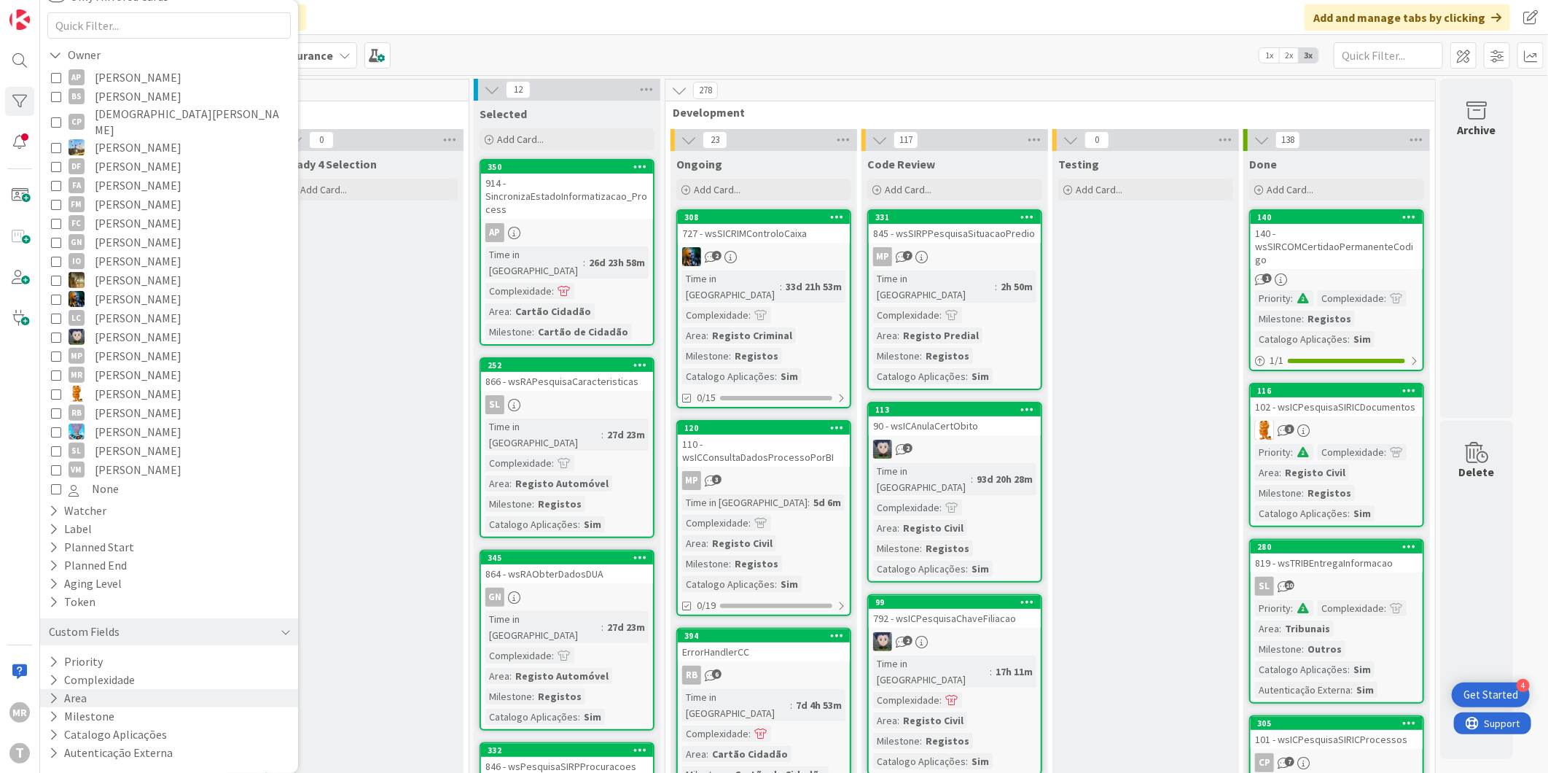
scroll to position [107, 0]
